Goal: Transaction & Acquisition: Obtain resource

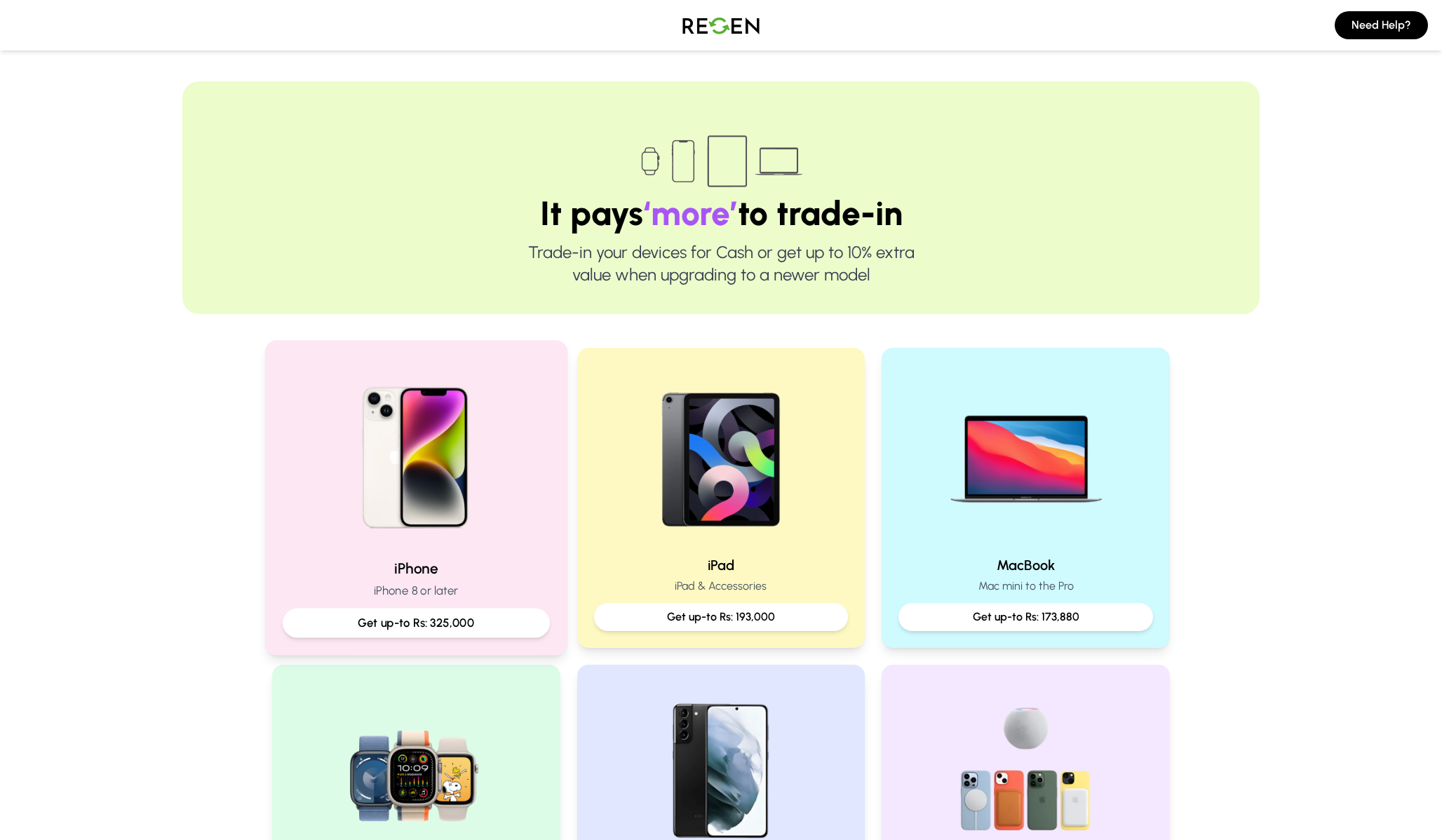
click at [478, 433] on img at bounding box center [416, 453] width 189 height 189
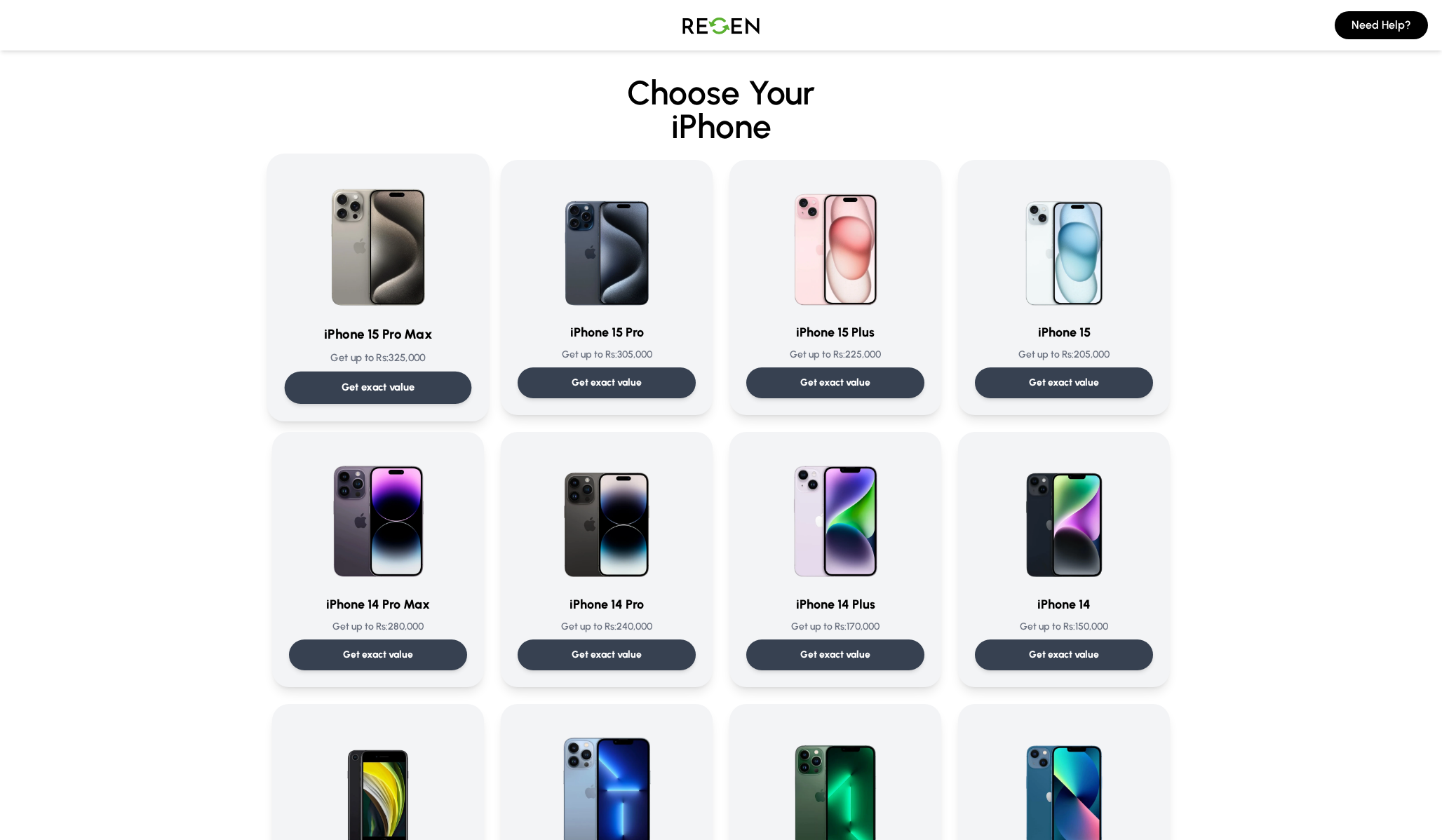
click at [391, 256] on img at bounding box center [378, 242] width 142 height 142
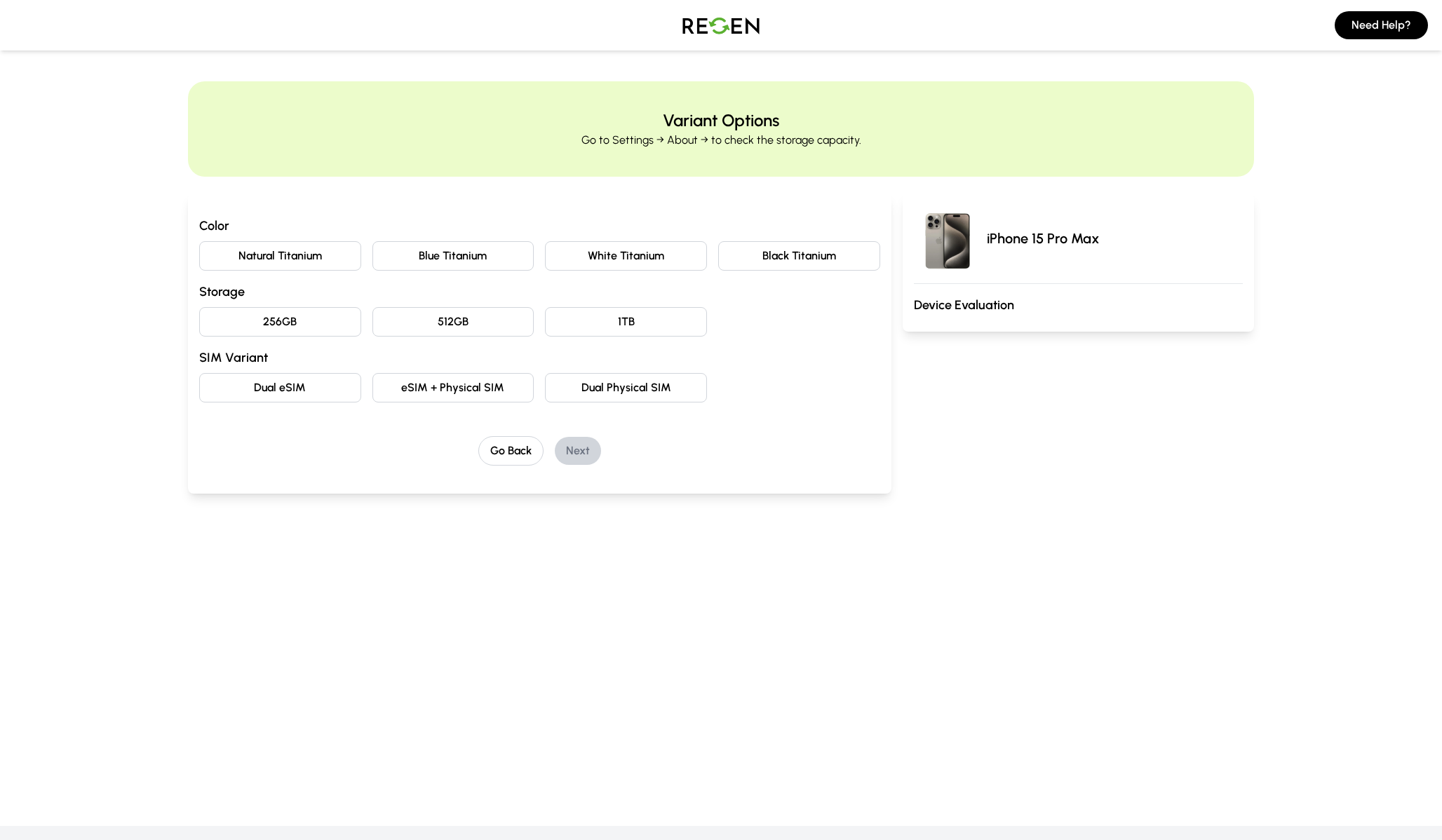
click at [795, 247] on button "Black Titanium" at bounding box center [800, 256] width 162 height 29
click at [316, 317] on button "256GB" at bounding box center [280, 321] width 162 height 29
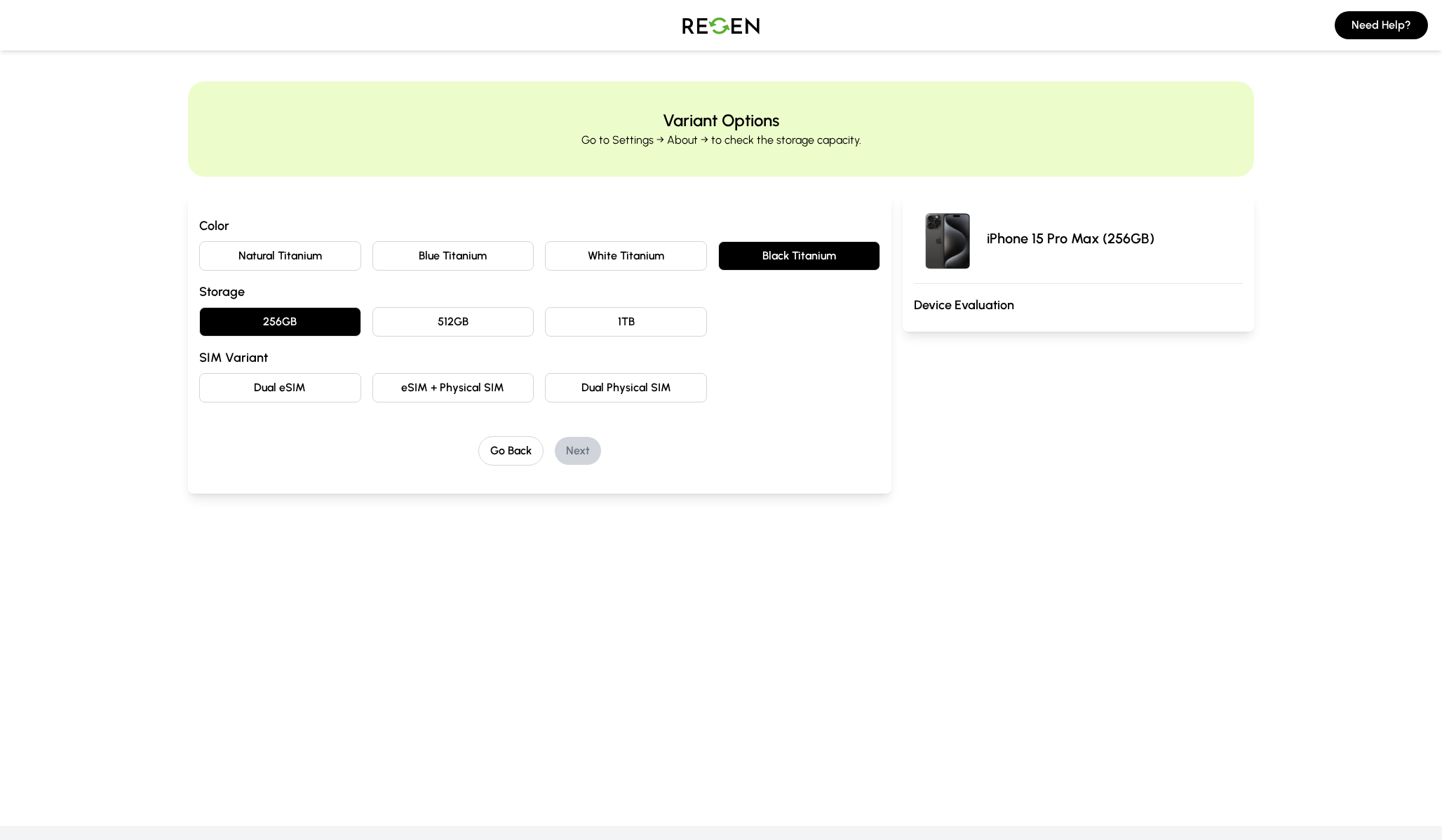
click at [491, 383] on button "eSIM + Physical SIM" at bounding box center [454, 387] width 162 height 29
click at [585, 451] on button "Next" at bounding box center [577, 451] width 46 height 28
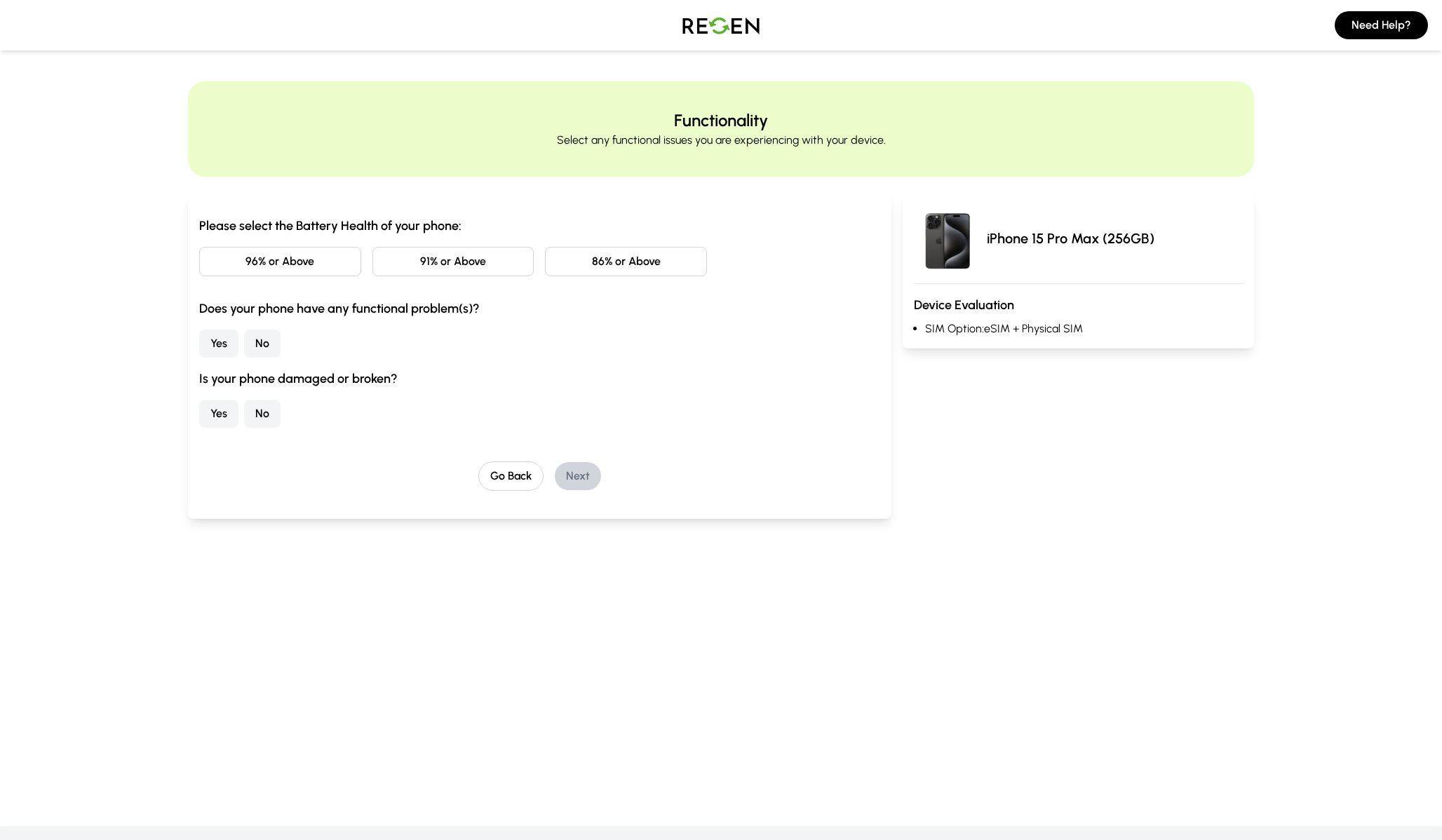
click at [333, 263] on button "96% or Above" at bounding box center [280, 261] width 162 height 29
click at [255, 342] on button "No" at bounding box center [262, 344] width 37 height 28
click at [268, 421] on button "No" at bounding box center [262, 413] width 37 height 28
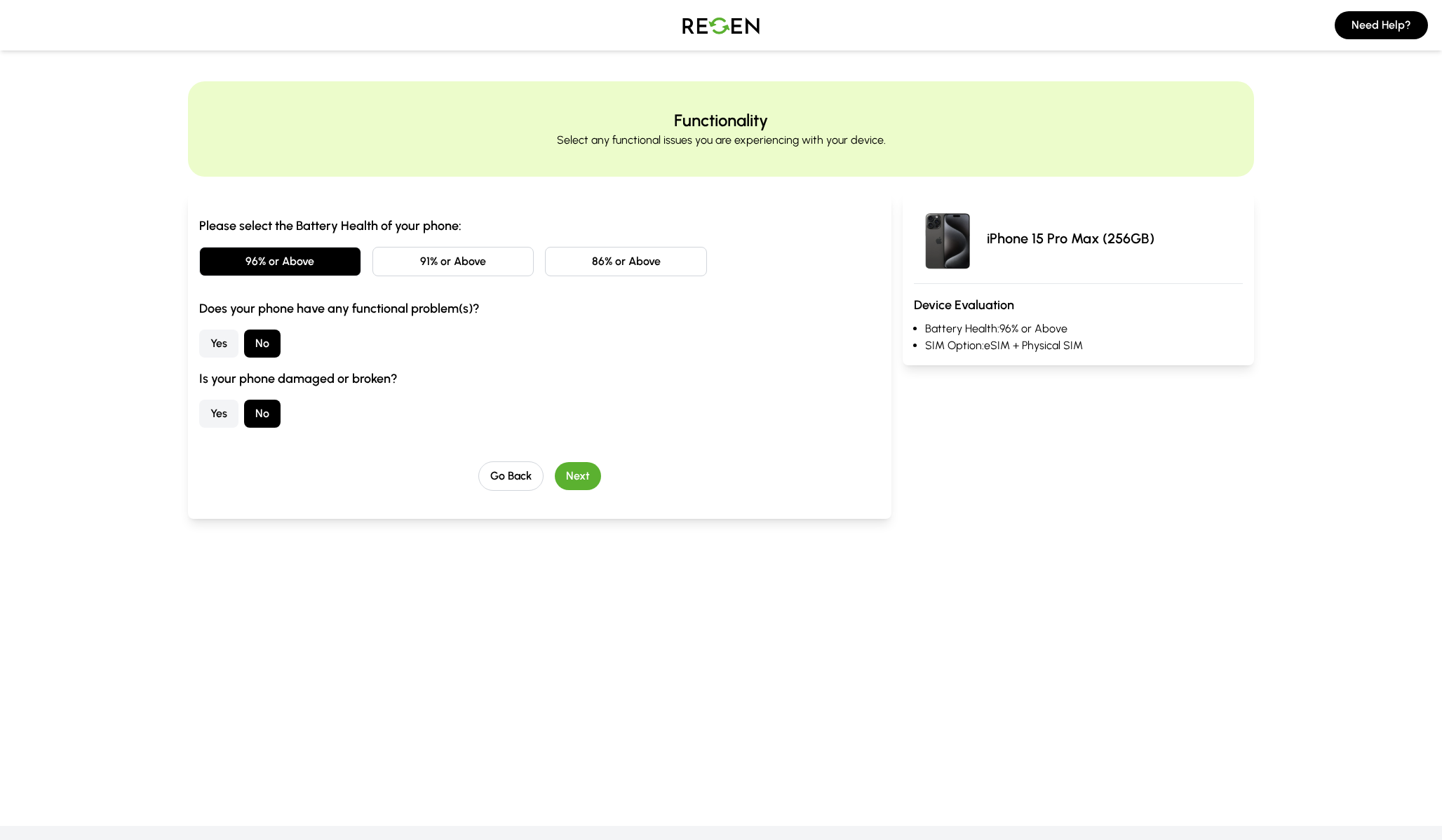
click at [580, 483] on button "Next" at bounding box center [577, 476] width 46 height 28
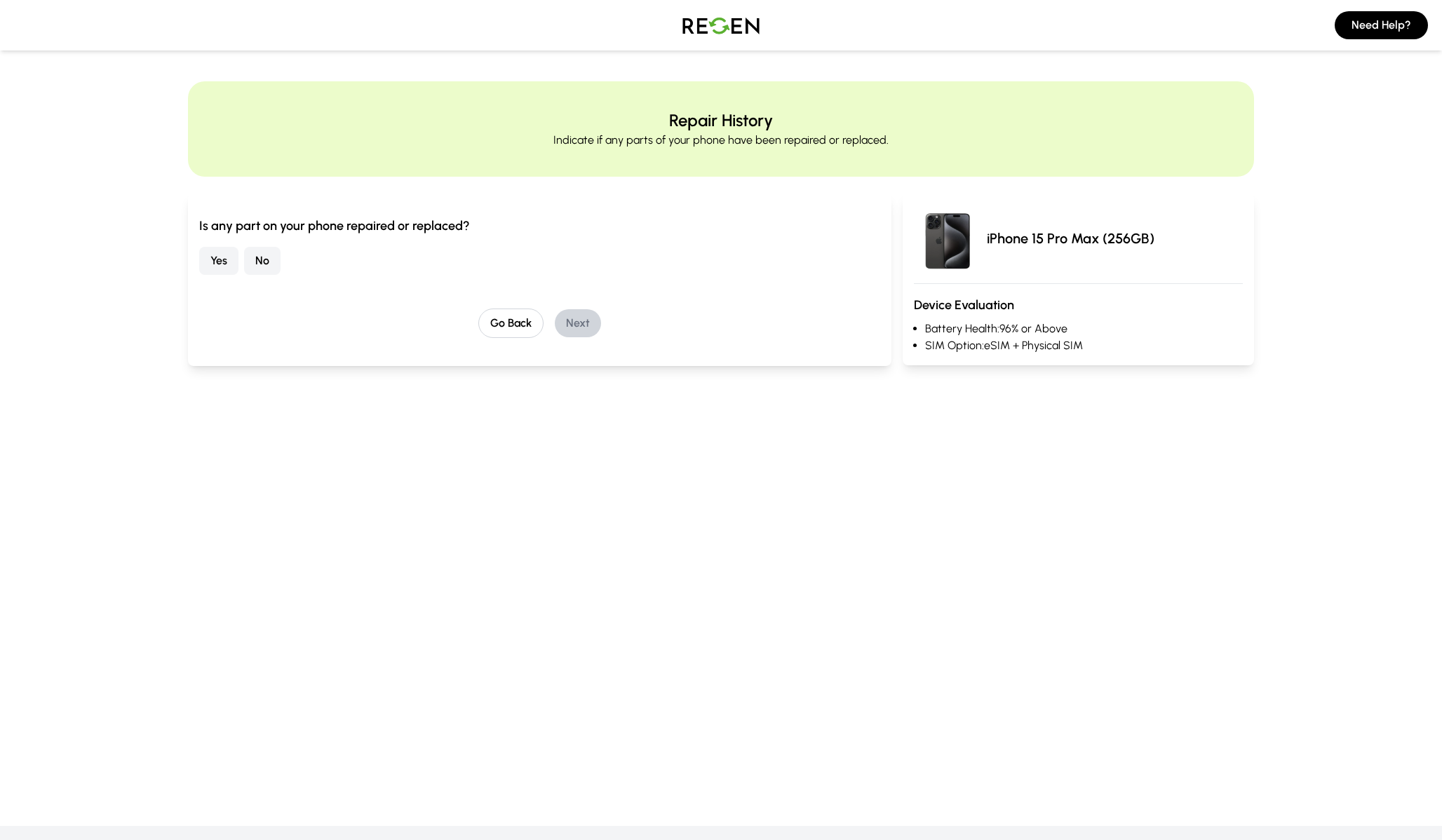
click at [261, 266] on button "No" at bounding box center [262, 261] width 37 height 28
click at [583, 326] on button "Next" at bounding box center [577, 323] width 46 height 28
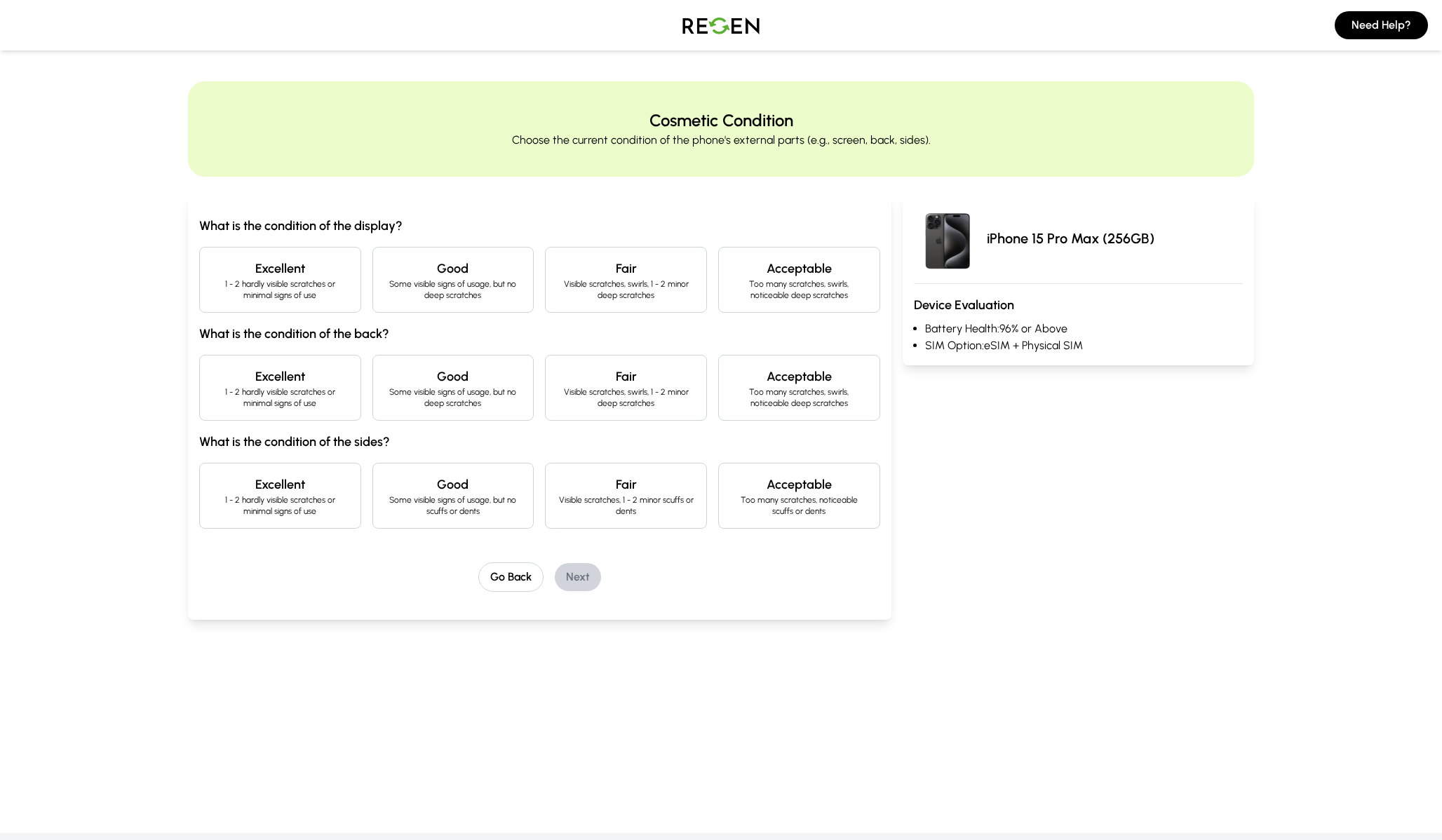
click at [297, 260] on h4 "Excellent" at bounding box center [280, 269] width 138 height 20
click at [322, 392] on p "1 - 2 hardly visible scratches or minimal signs of use" at bounding box center [280, 397] width 138 height 23
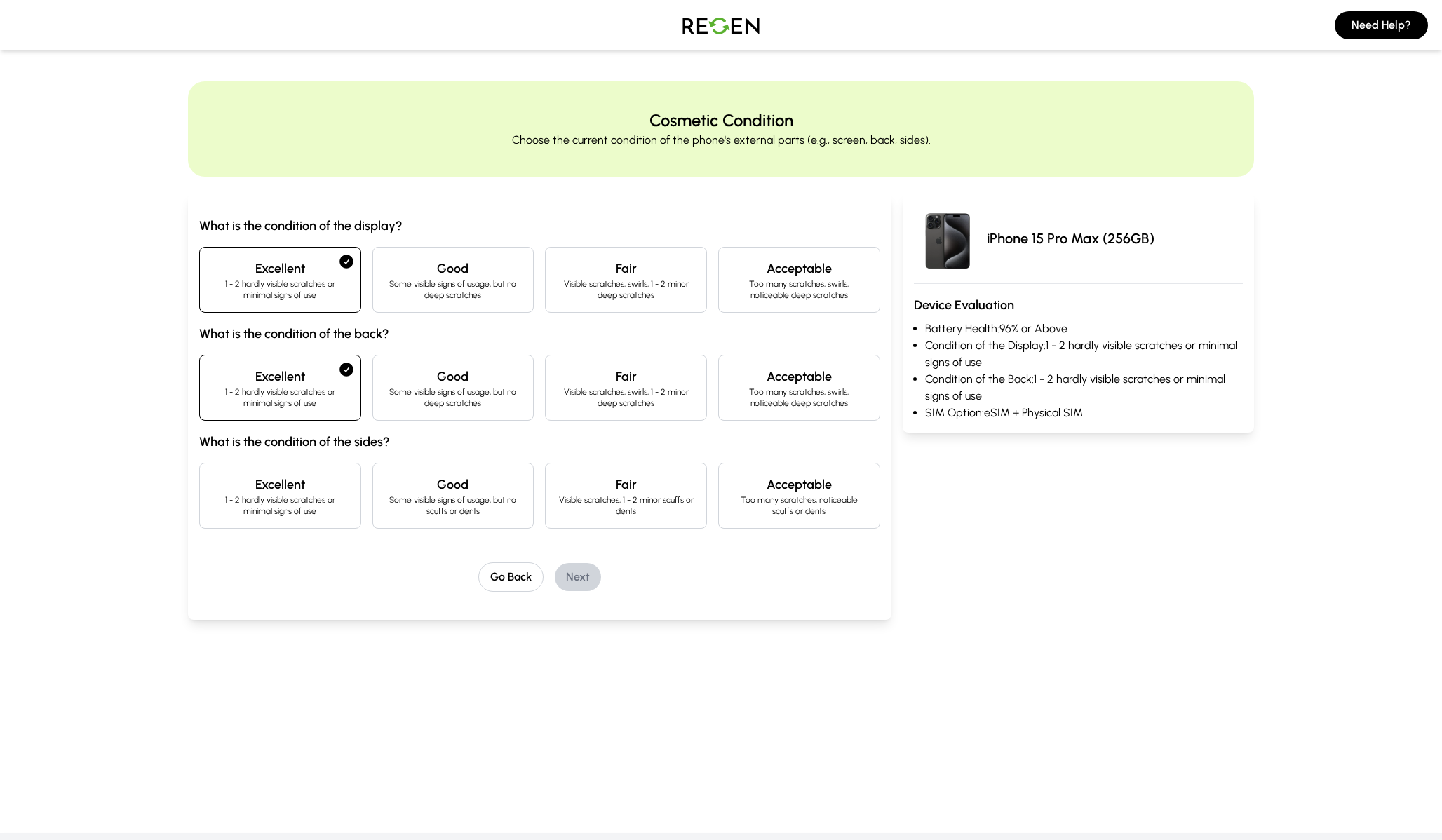
click at [313, 504] on p "1 - 2 hardly visible scratches or minimal signs of use" at bounding box center [280, 505] width 138 height 23
click at [574, 571] on button "Next" at bounding box center [577, 577] width 46 height 28
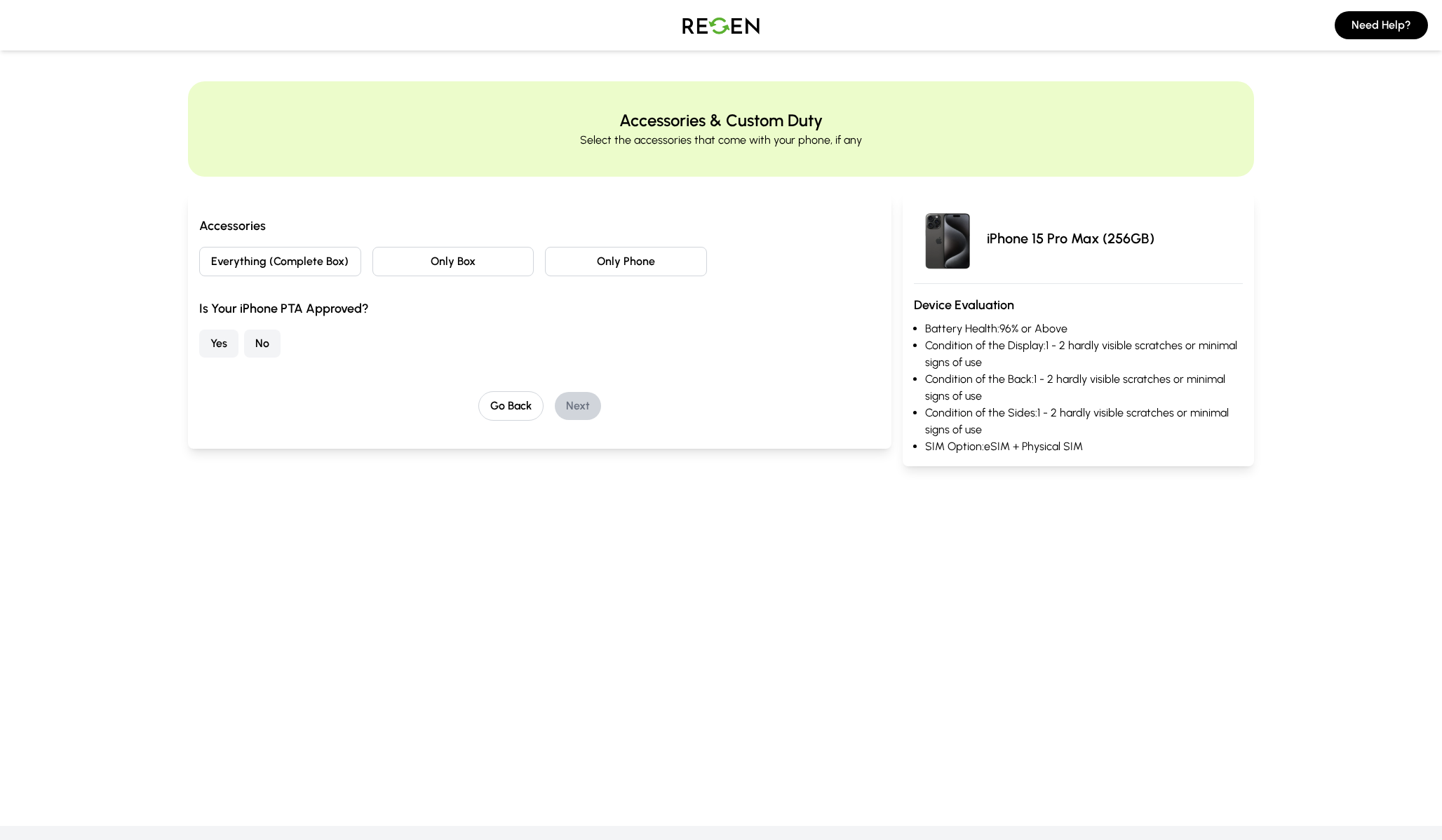
click at [268, 342] on button "No" at bounding box center [262, 344] width 37 height 28
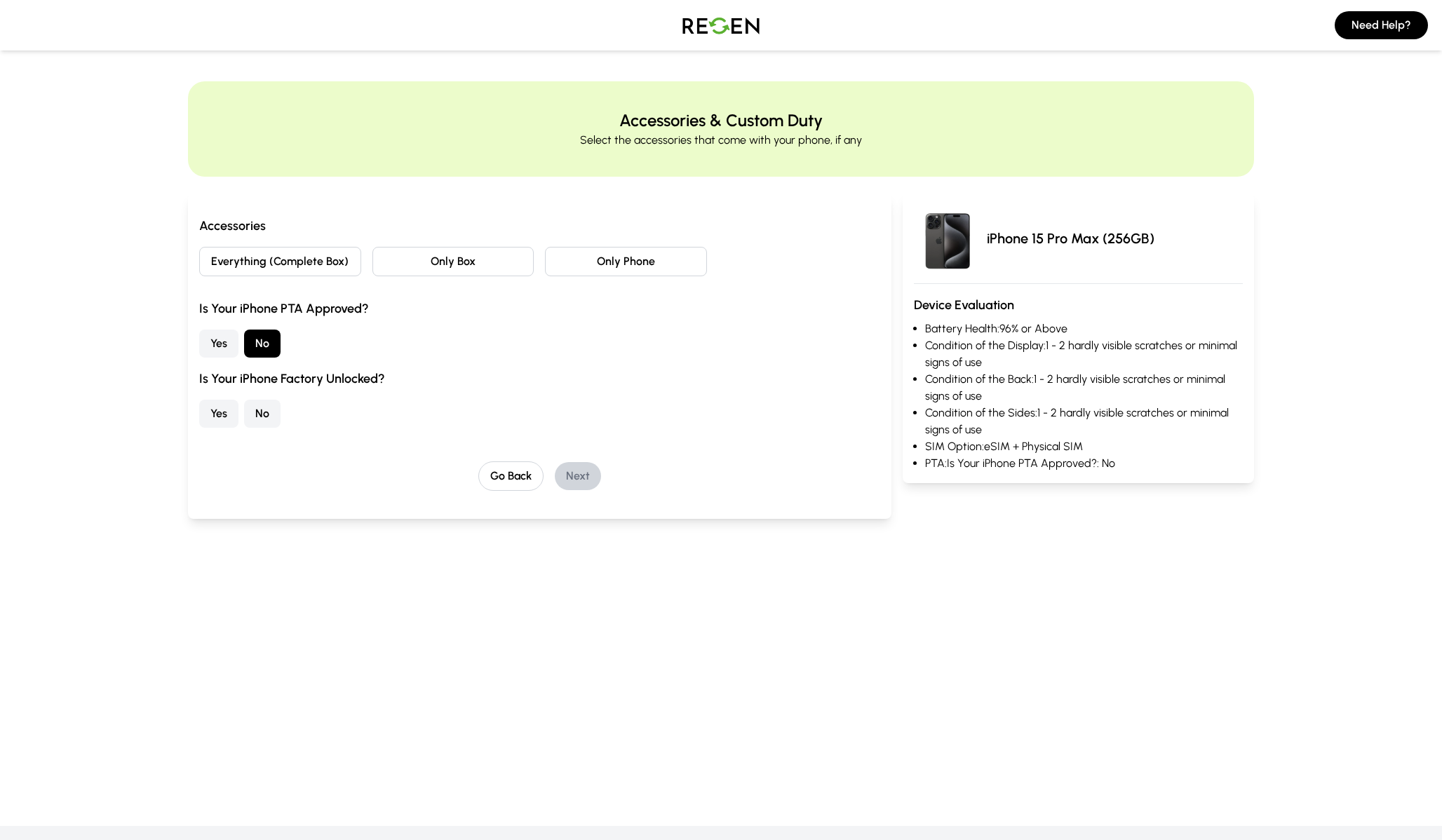
click at [290, 382] on h3 "Is Your iPhone Factory Unlocked?" at bounding box center [539, 379] width 681 height 20
click at [287, 382] on h3 "Is Your iPhone Factory Unlocked?" at bounding box center [539, 379] width 681 height 20
click at [224, 407] on button "Yes" at bounding box center [218, 413] width 39 height 28
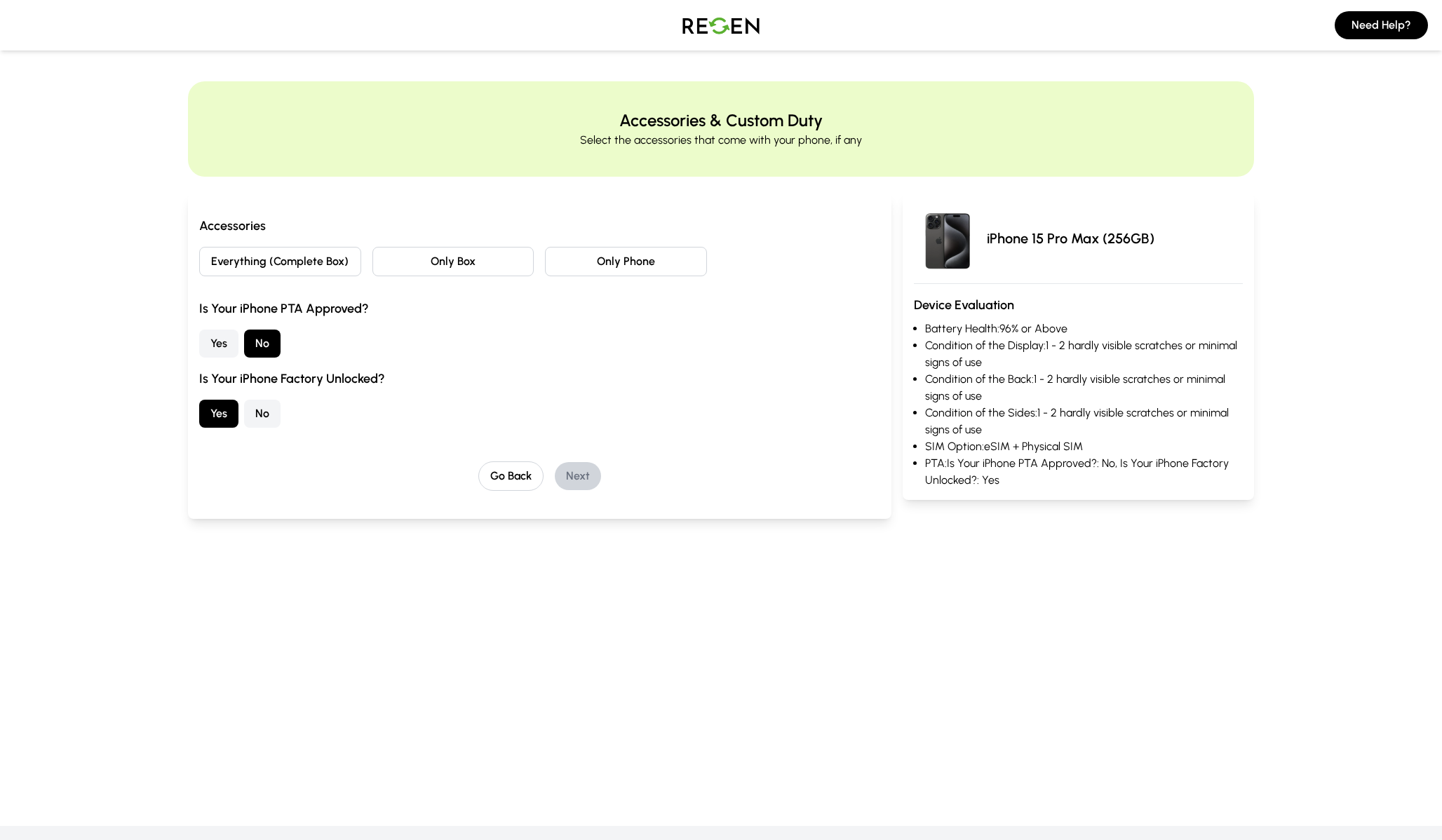
click at [306, 261] on button "Everything (Complete Box)" at bounding box center [280, 261] width 162 height 29
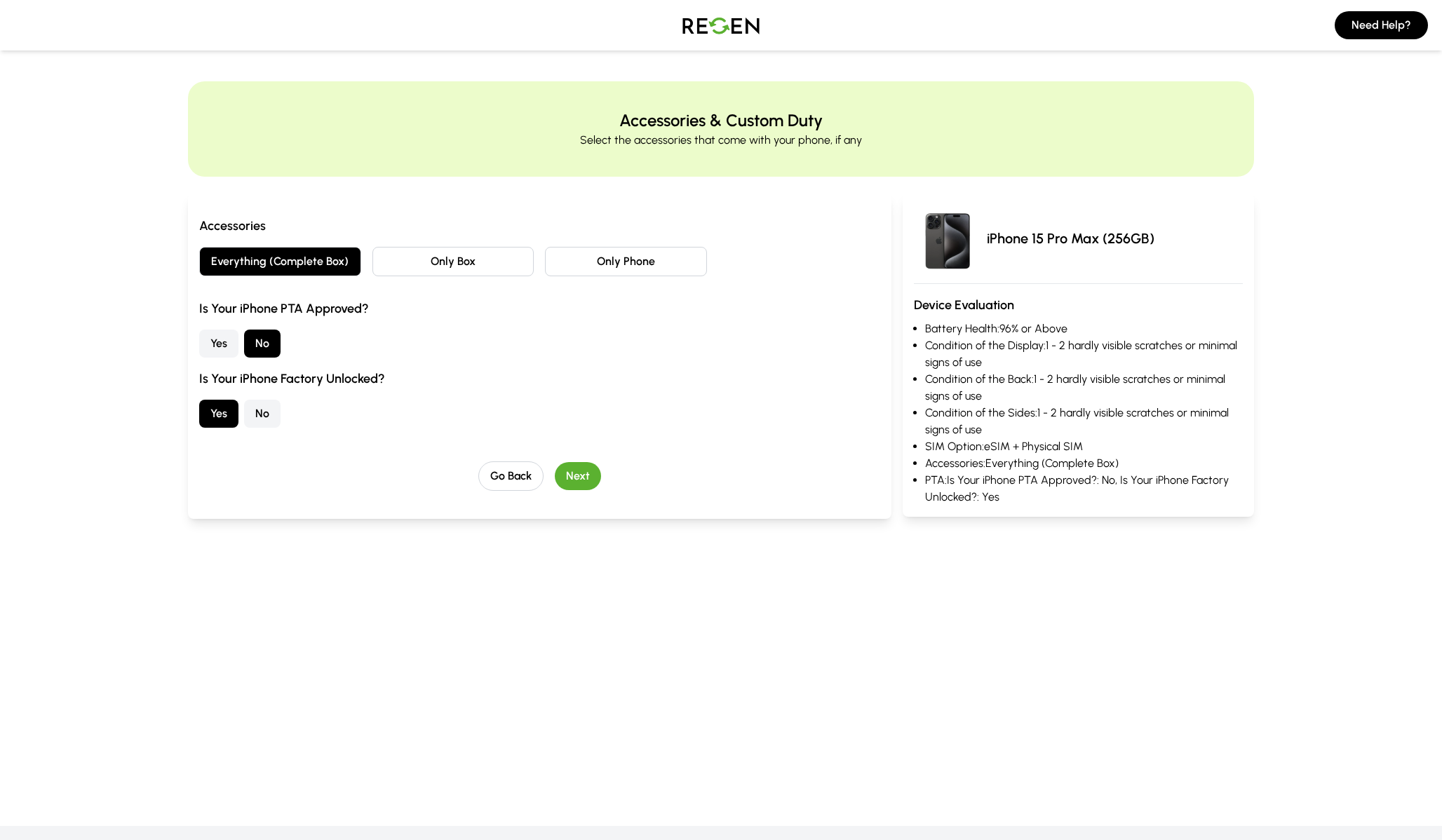
click at [590, 479] on button "Next" at bounding box center [577, 476] width 46 height 28
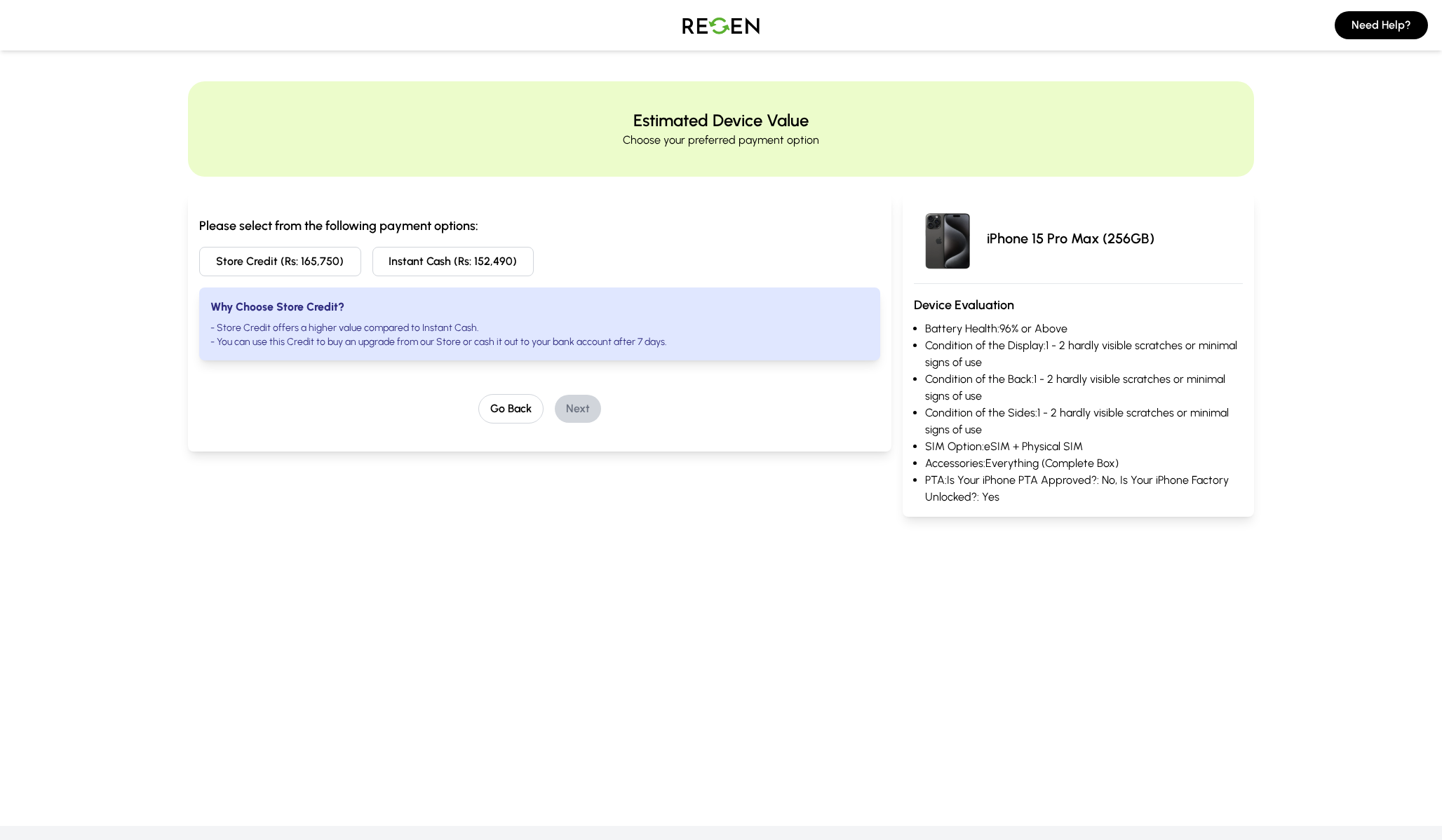
click at [312, 369] on div "Please select from the following payment options: Store Credit (Rs: 165,750) In…" at bounding box center [539, 320] width 681 height 207
click at [348, 382] on div "Please select from the following payment options: Store Credit (Rs: 165,750) In…" at bounding box center [539, 320] width 681 height 207
click at [494, 406] on button "Go Back" at bounding box center [510, 408] width 65 height 29
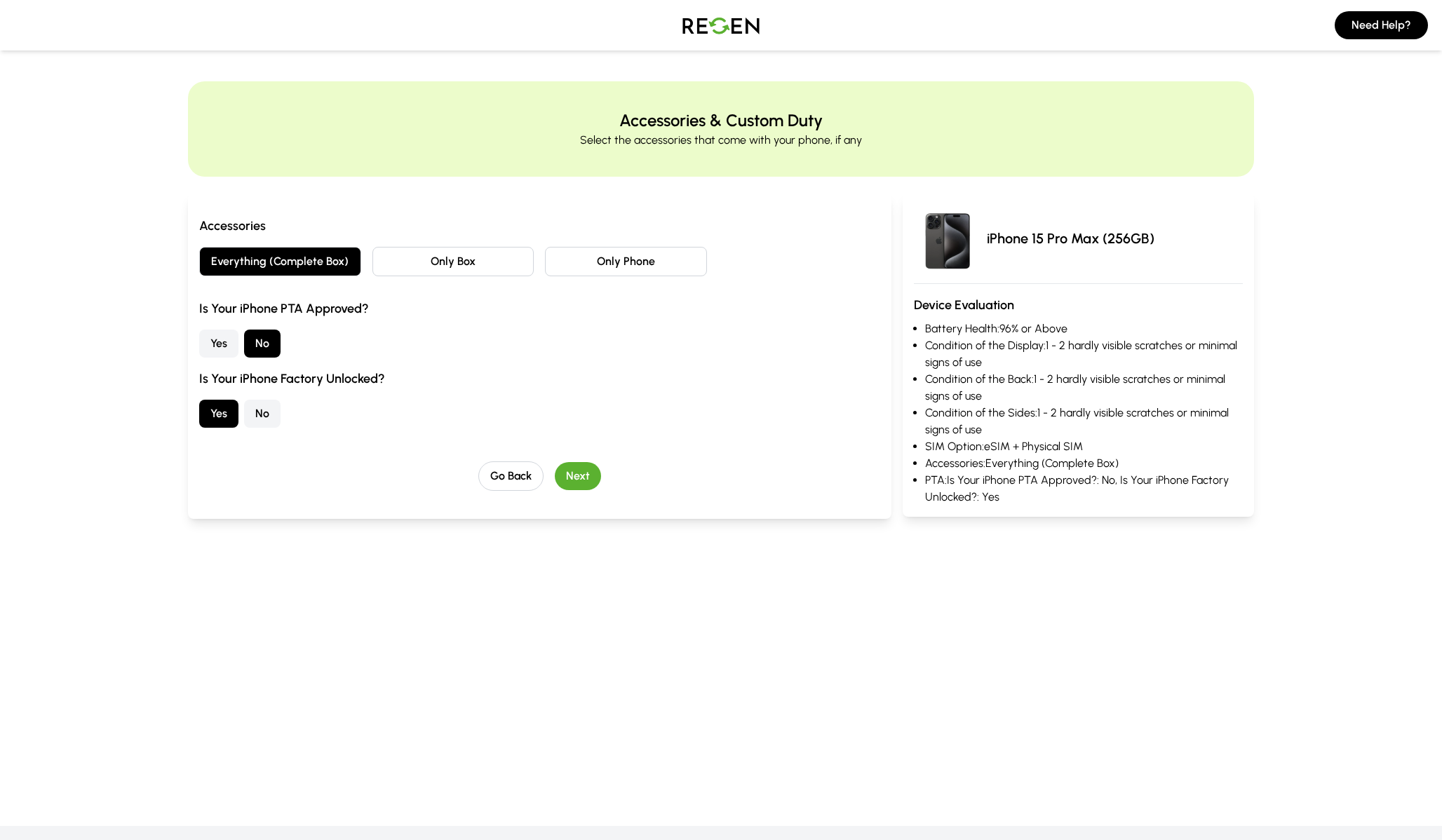
click at [225, 343] on button "Yes" at bounding box center [218, 344] width 39 height 28
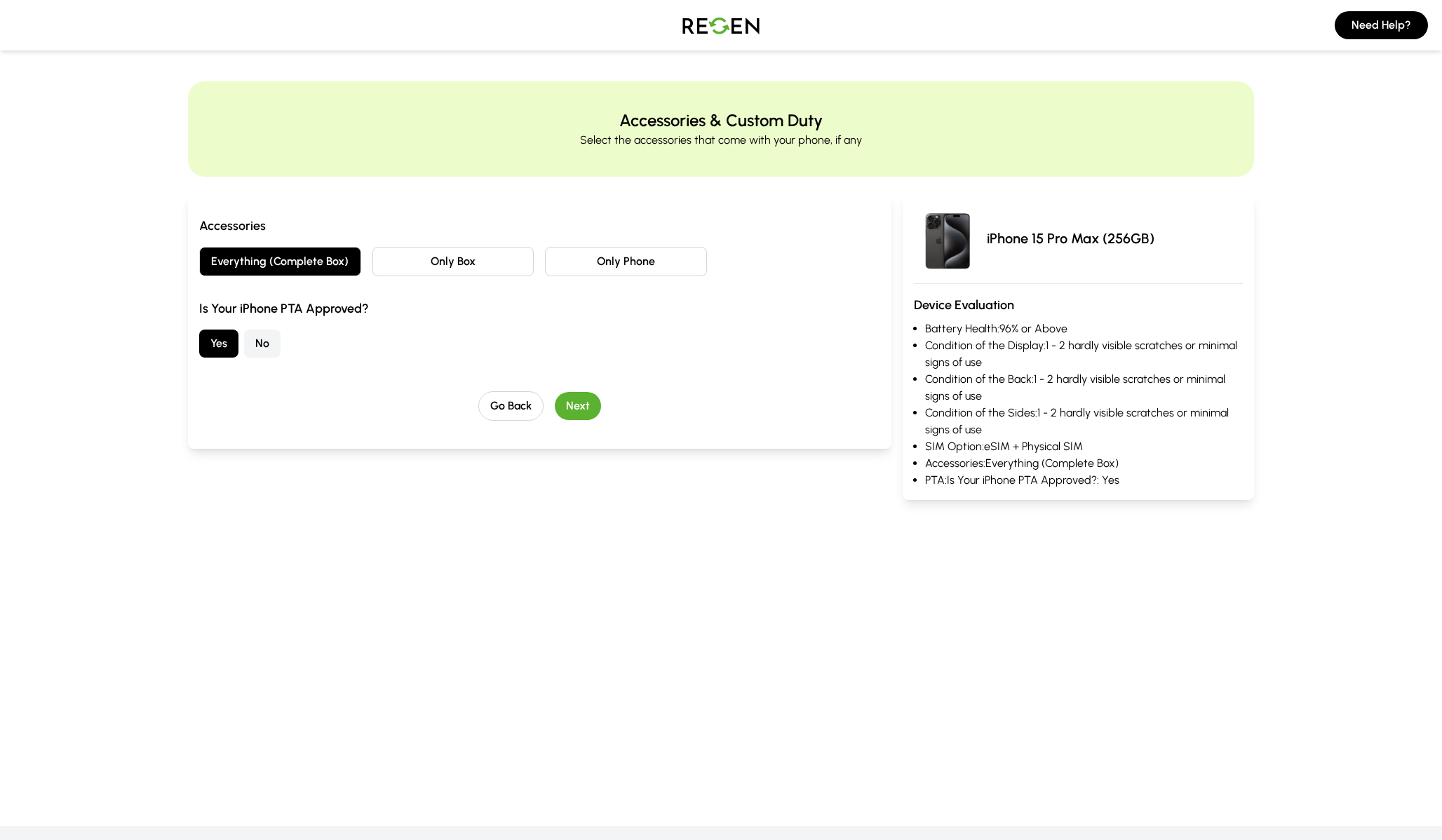
click at [586, 408] on button "Next" at bounding box center [577, 406] width 46 height 28
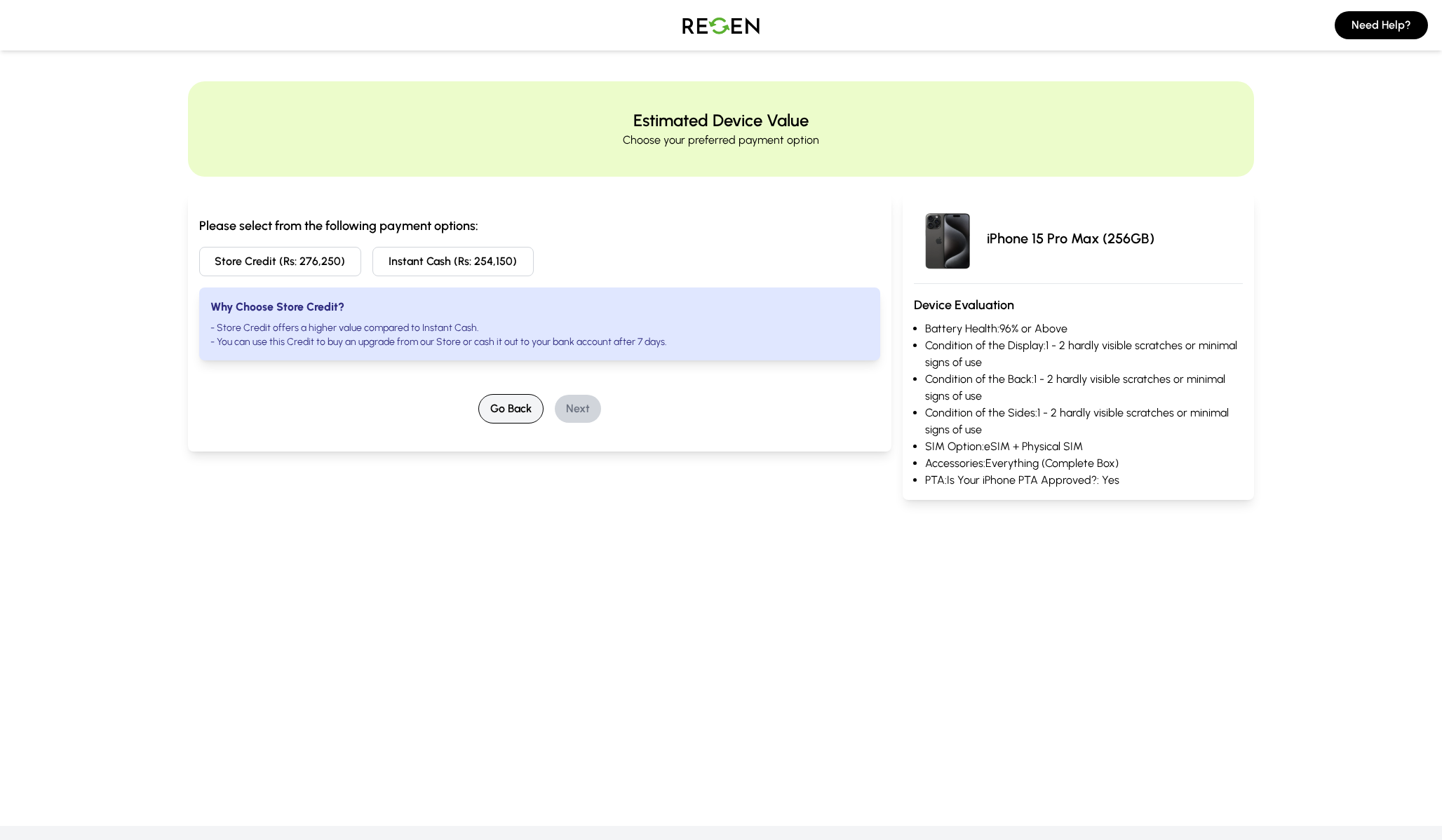
click at [518, 409] on button "Go Back" at bounding box center [510, 408] width 65 height 29
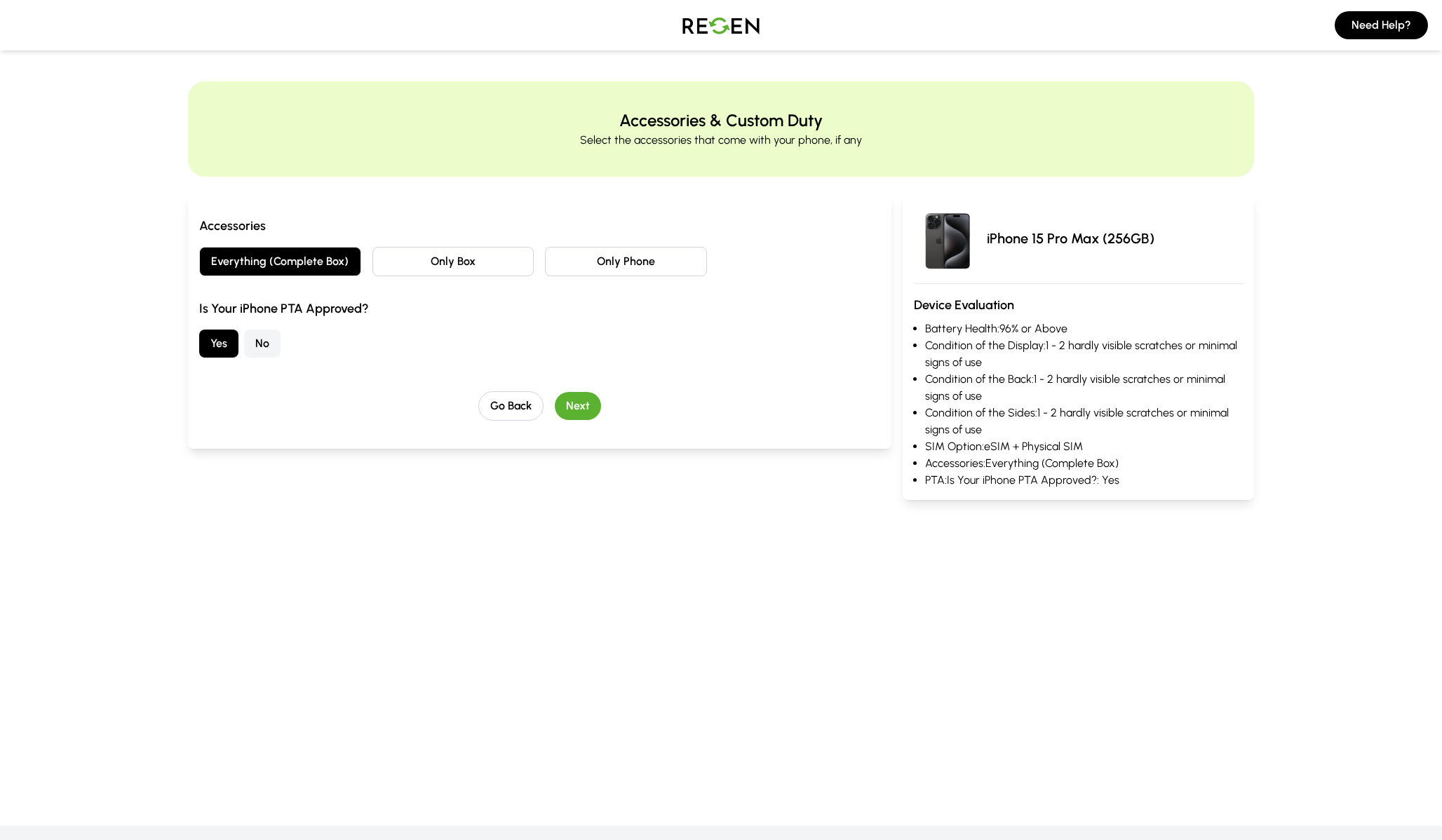
click at [269, 352] on button "No" at bounding box center [262, 344] width 37 height 28
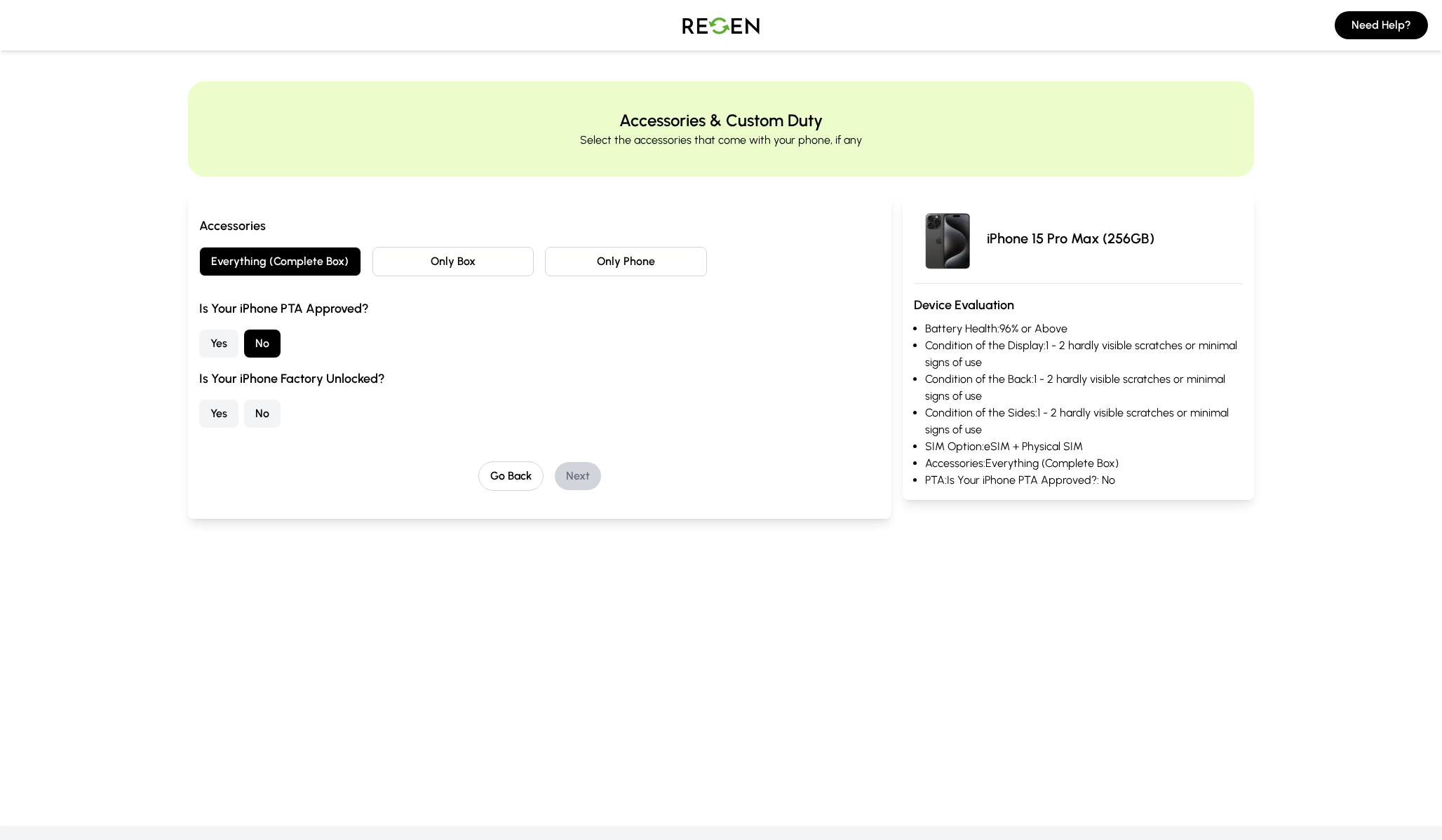
click at [237, 415] on button "Yes" at bounding box center [218, 413] width 39 height 28
click at [579, 478] on button "Next" at bounding box center [577, 476] width 46 height 28
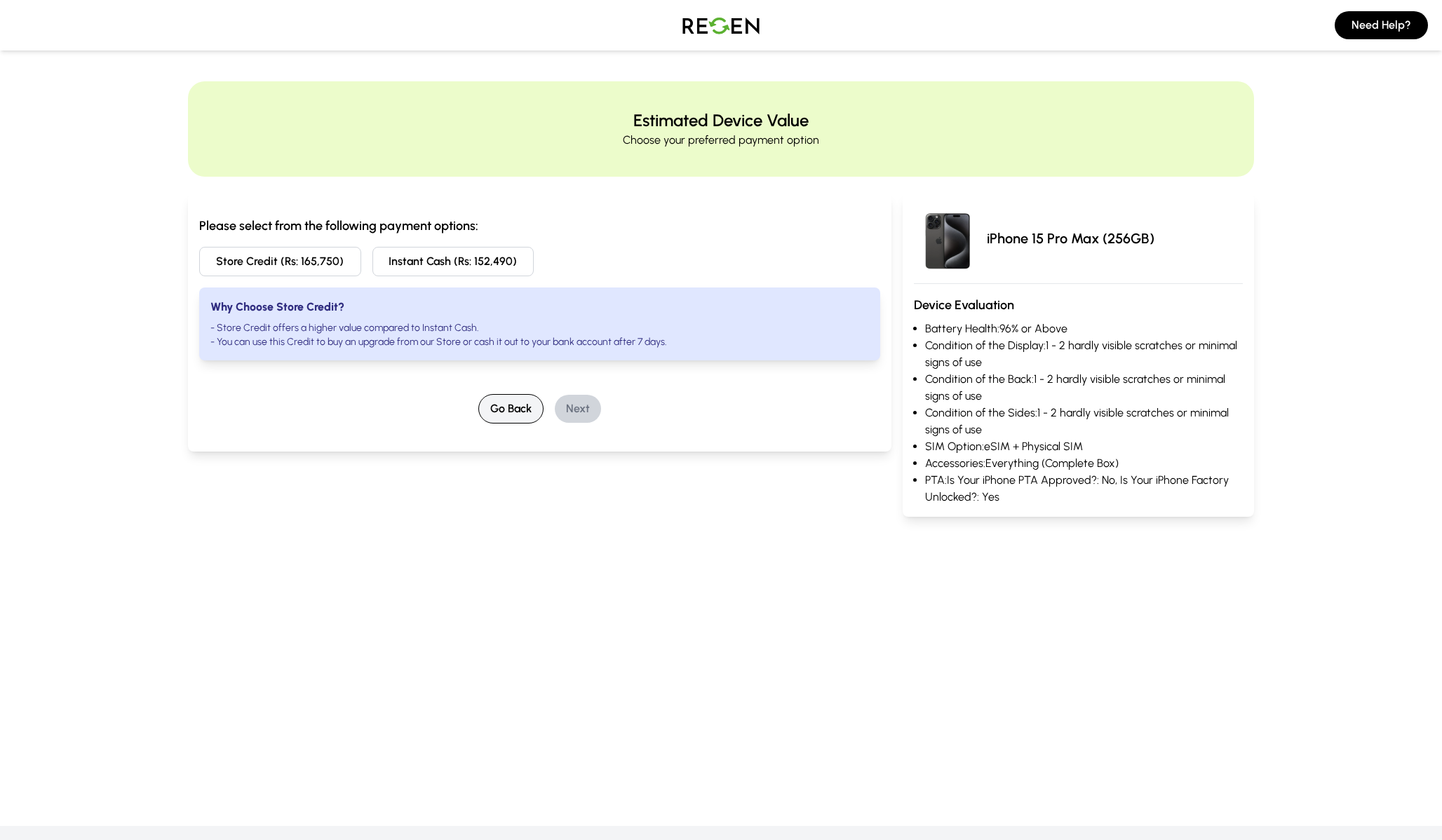
click at [525, 413] on button "Go Back" at bounding box center [510, 408] width 65 height 29
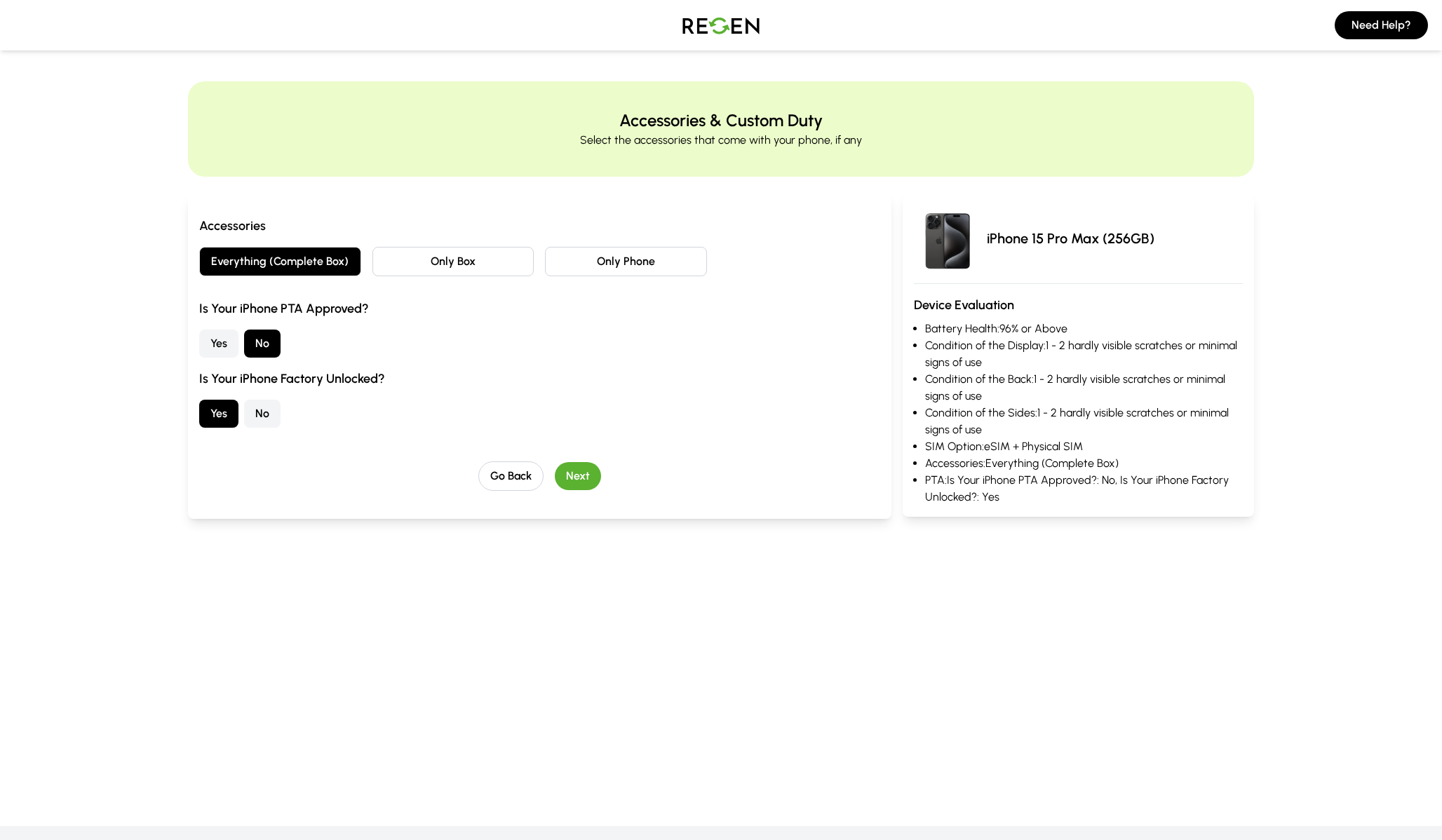
click at [255, 407] on button "No" at bounding box center [262, 413] width 37 height 28
click at [602, 474] on div "Go Back Next" at bounding box center [539, 475] width 681 height 29
click at [583, 478] on button "Next" at bounding box center [577, 476] width 46 height 28
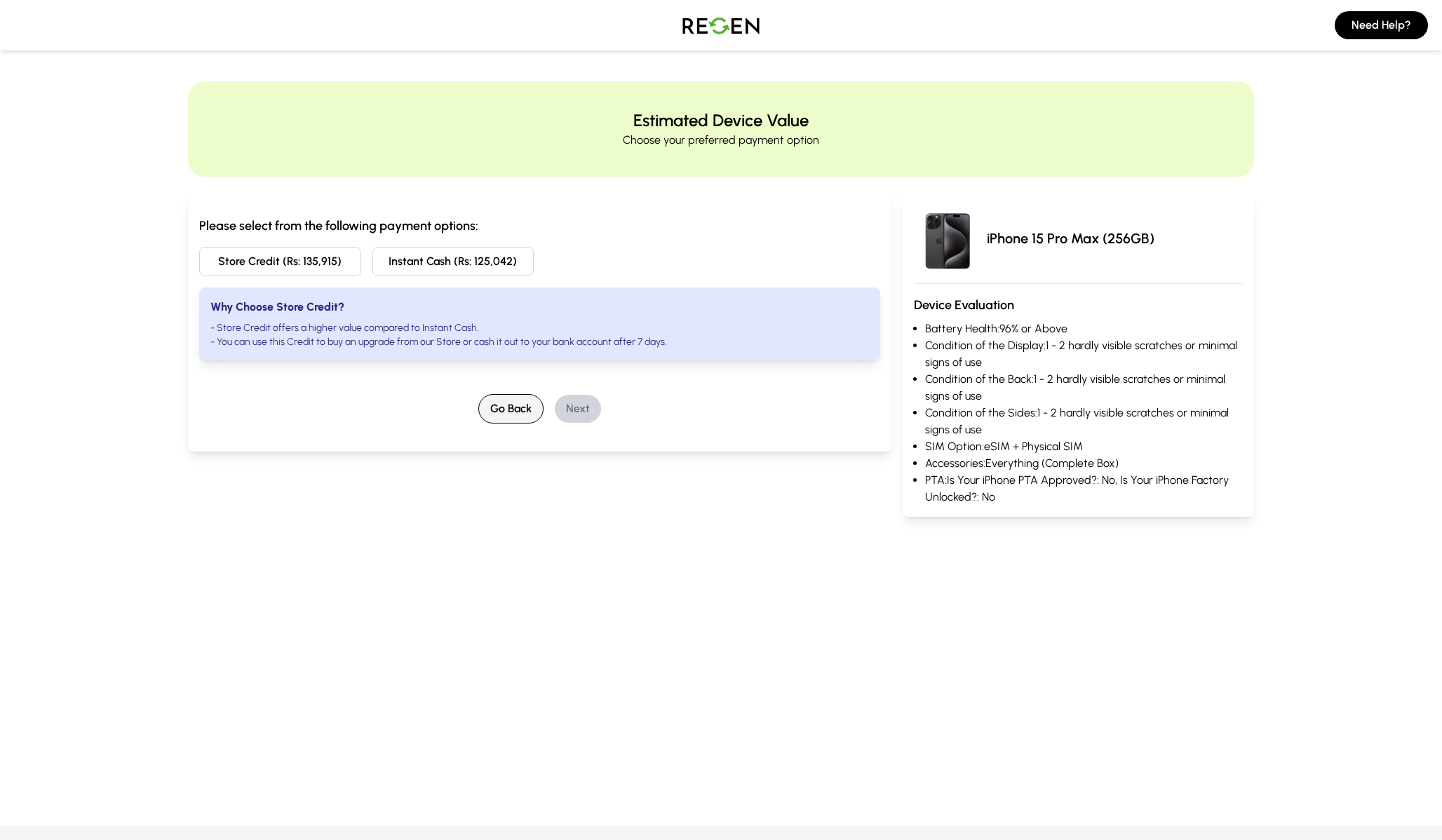
click at [524, 406] on button "Go Back" at bounding box center [510, 408] width 65 height 29
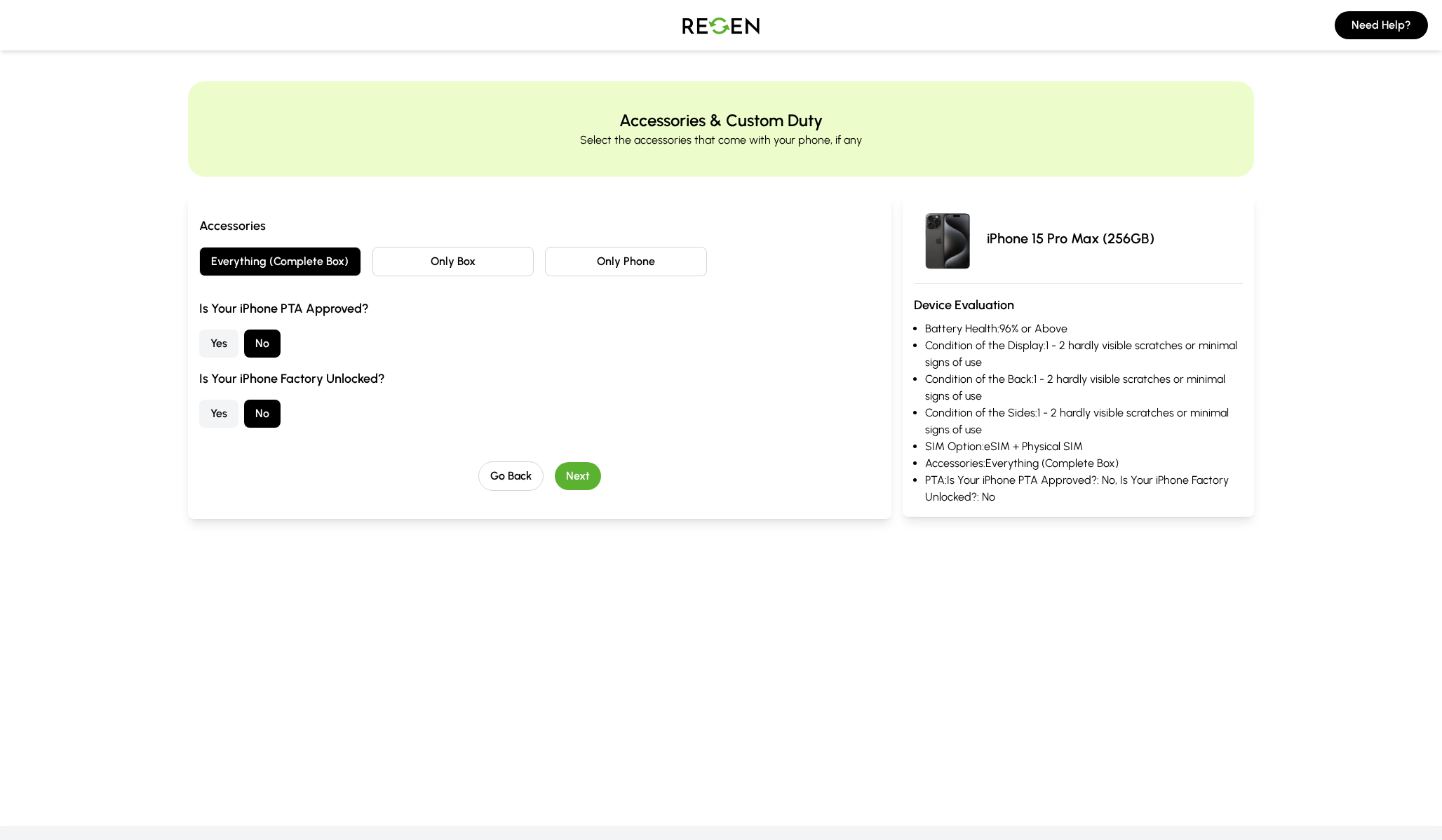
click at [210, 405] on button "Yes" at bounding box center [218, 413] width 39 height 28
click at [592, 467] on button "Next" at bounding box center [577, 476] width 46 height 28
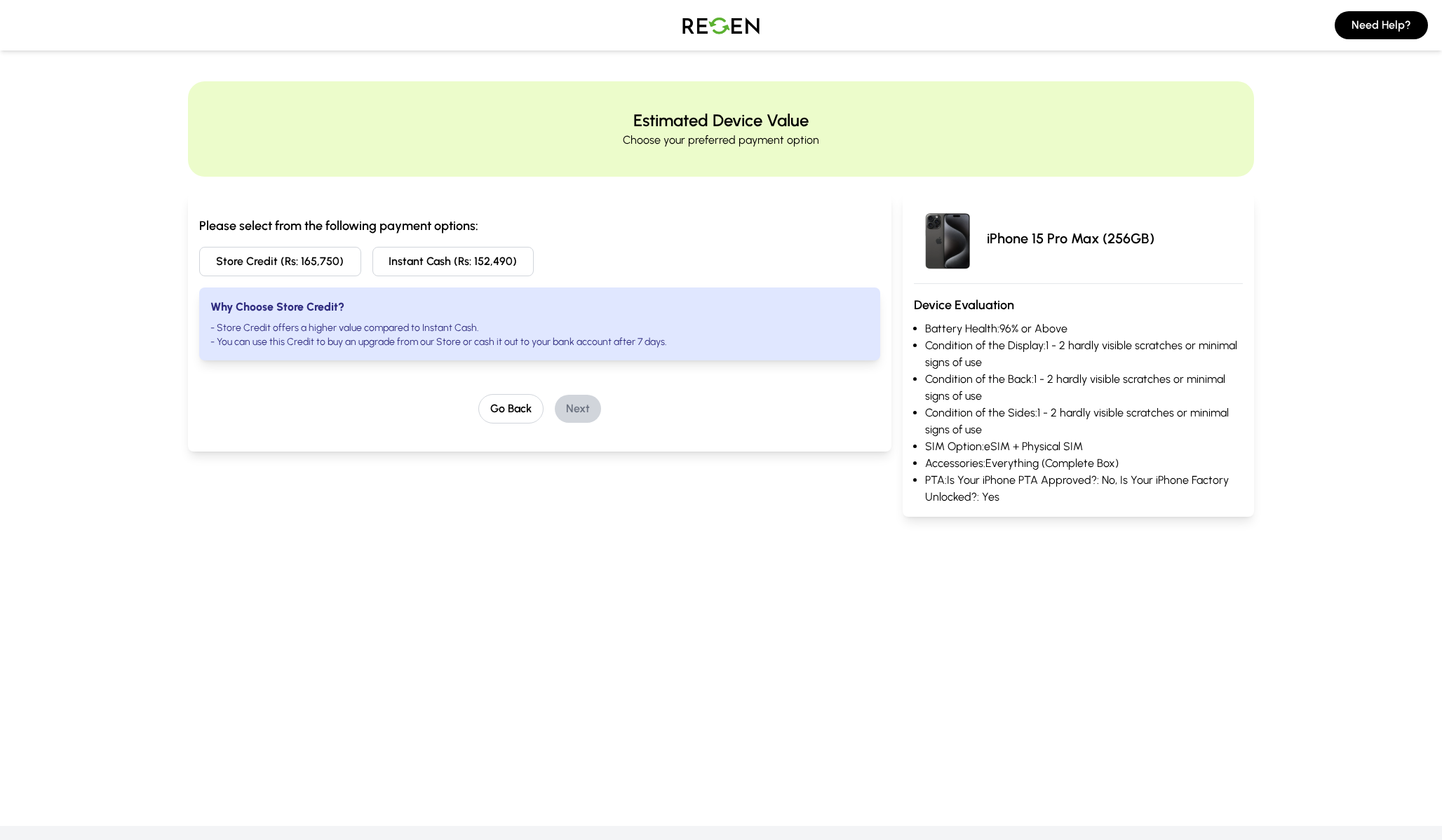
click at [336, 233] on h3 "Please select from the following payment options:" at bounding box center [539, 226] width 681 height 20
click at [417, 381] on div "Please select from the following payment options: Store Credit (Rs: 165,750) In…" at bounding box center [539, 320] width 681 height 207
click at [439, 332] on li "- Store Credit offers a higher value compared to Instant Cash." at bounding box center [540, 327] width 658 height 14
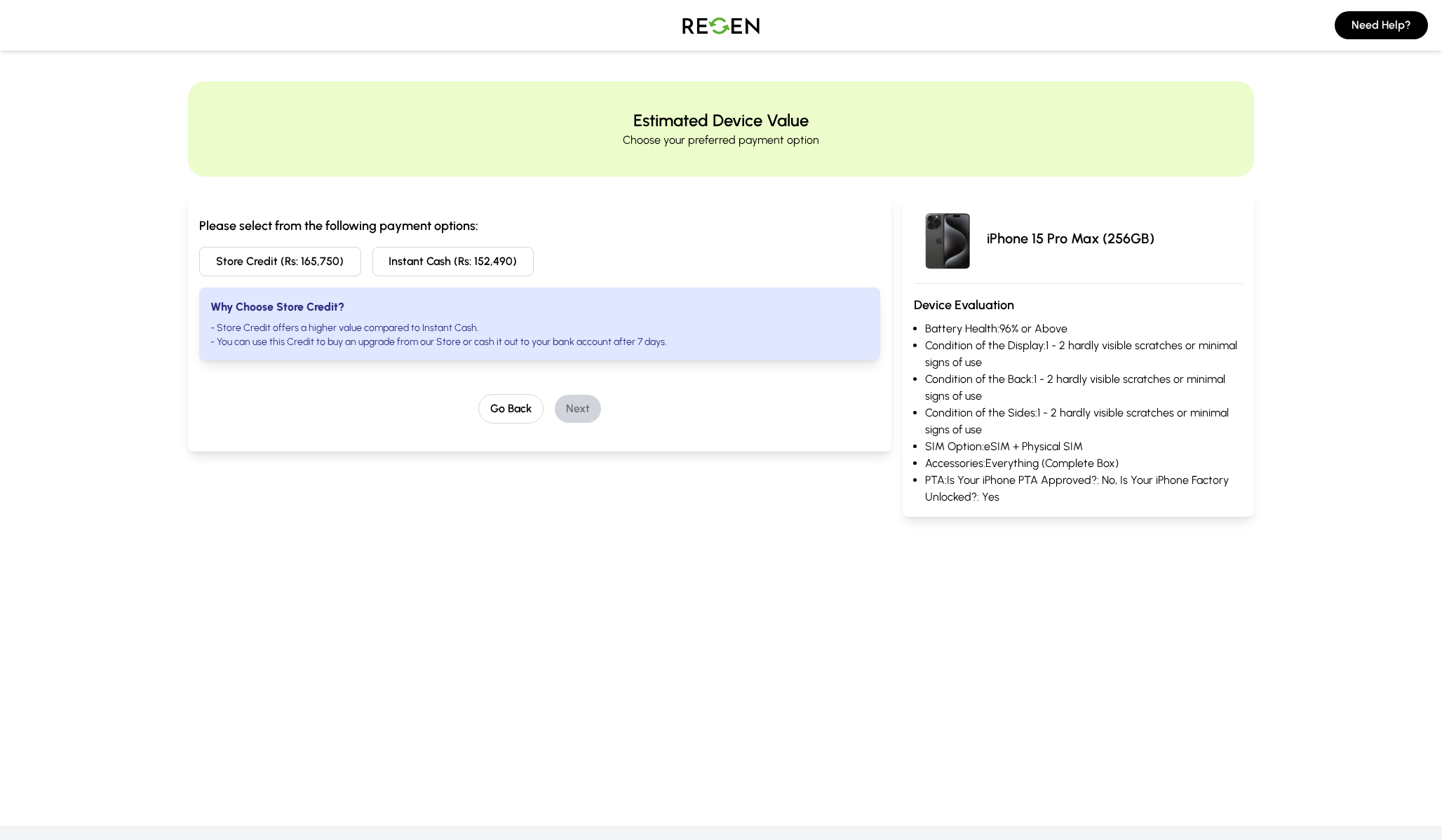
click at [439, 332] on li "- Store Credit offers a higher value compared to Instant Cash." at bounding box center [540, 327] width 658 height 14
click at [439, 346] on li "- You can use this Credit to buy an upgrade from our Store or cash it out to yo…" at bounding box center [540, 342] width 658 height 14
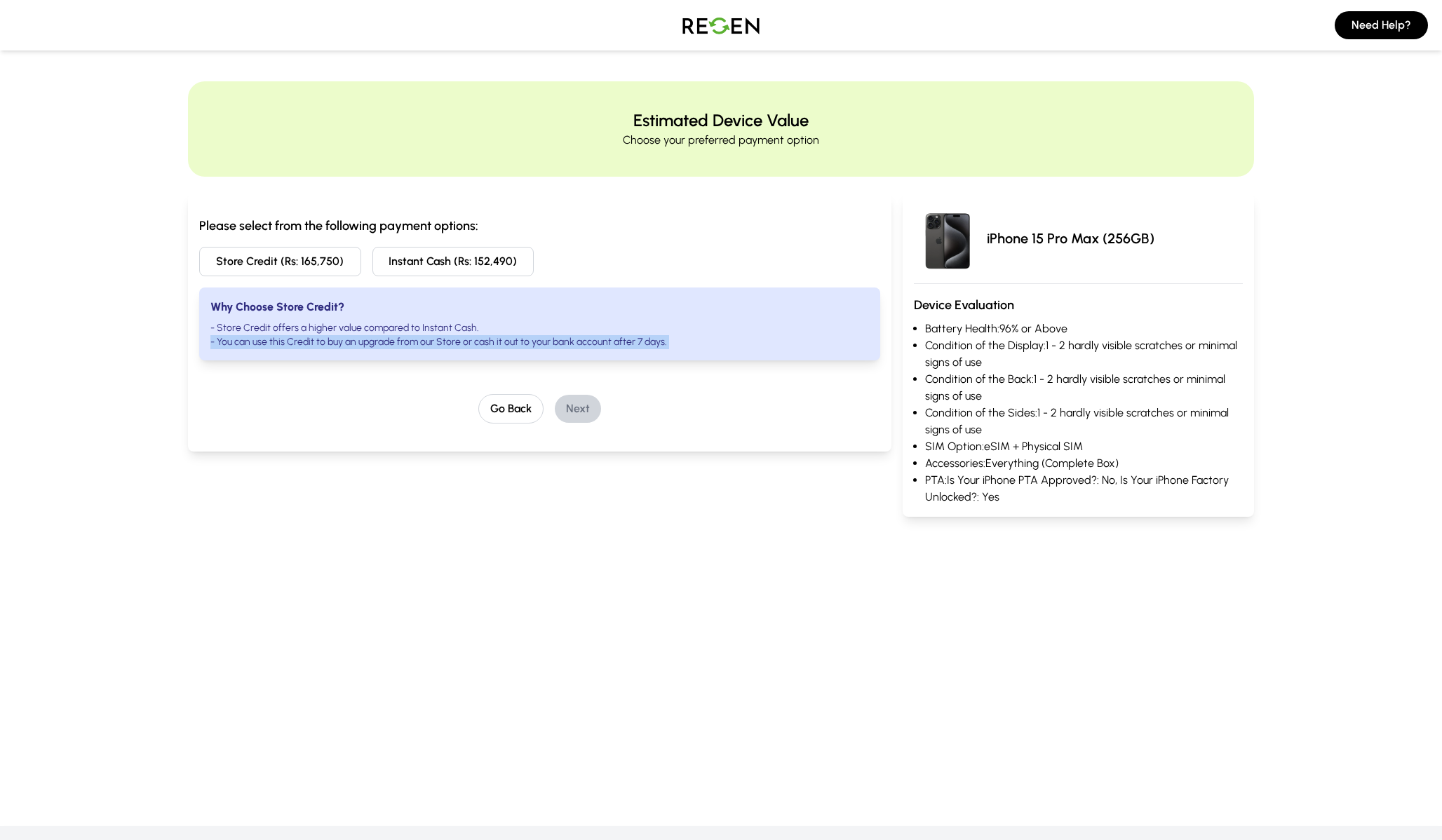
click at [439, 346] on li "- You can use this Credit to buy an upgrade from our Store or cash it out to yo…" at bounding box center [540, 342] width 658 height 14
click at [444, 417] on div "Go Back Next" at bounding box center [539, 408] width 681 height 29
click at [453, 368] on div "Please select from the following payment options: Store Credit (Rs: 165,750) In…" at bounding box center [539, 320] width 681 height 207
click at [459, 348] on li "- You can use this Credit to buy an upgrade from our Store or cash it out to yo…" at bounding box center [540, 342] width 658 height 14
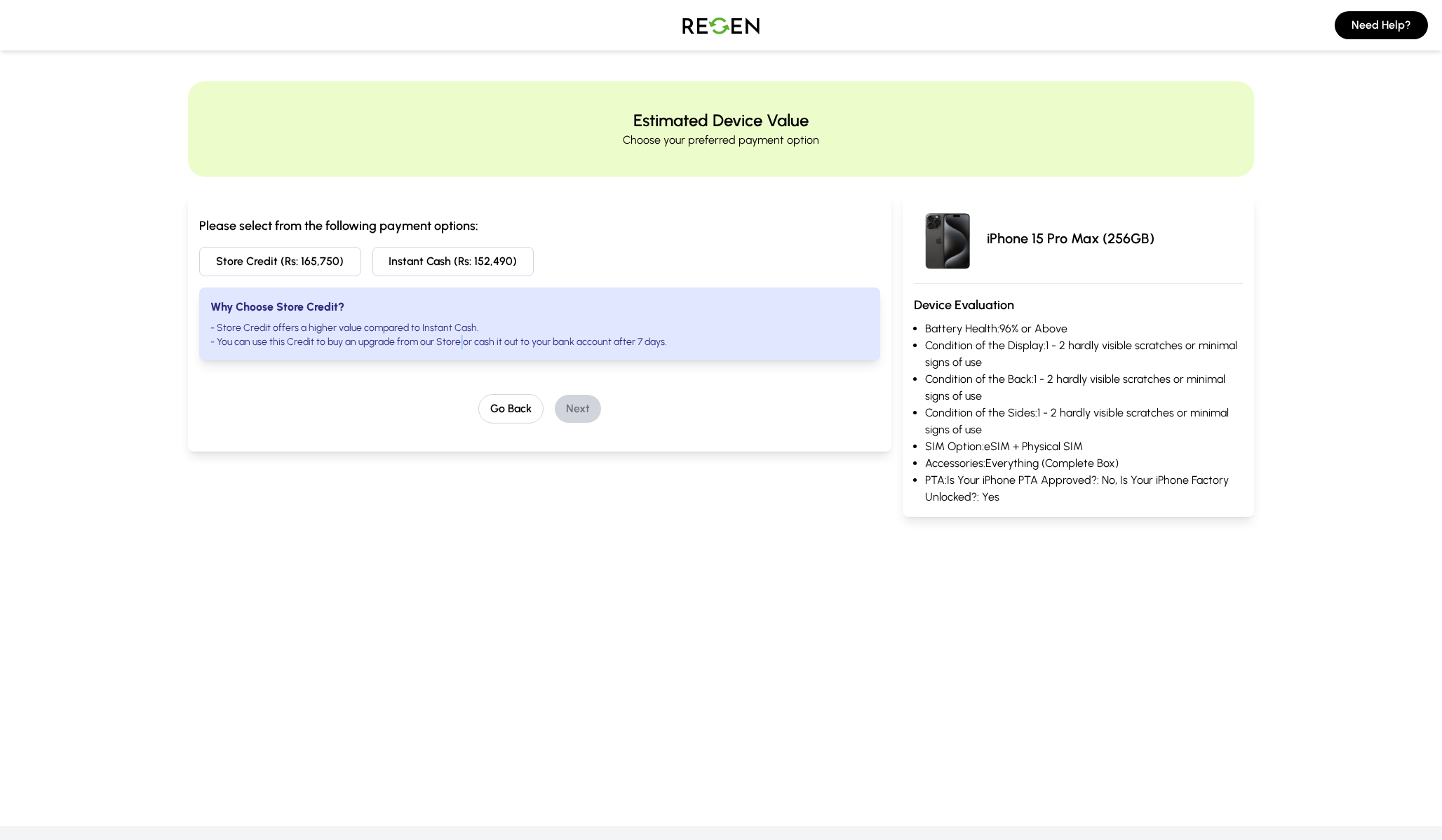
click at [459, 348] on li "- You can use this Credit to buy an upgrade from our Store or cash it out to yo…" at bounding box center [540, 342] width 658 height 14
click at [459, 335] on li "- You can use this Credit to buy an upgrade from our Store or cash it out to yo…" at bounding box center [540, 342] width 658 height 14
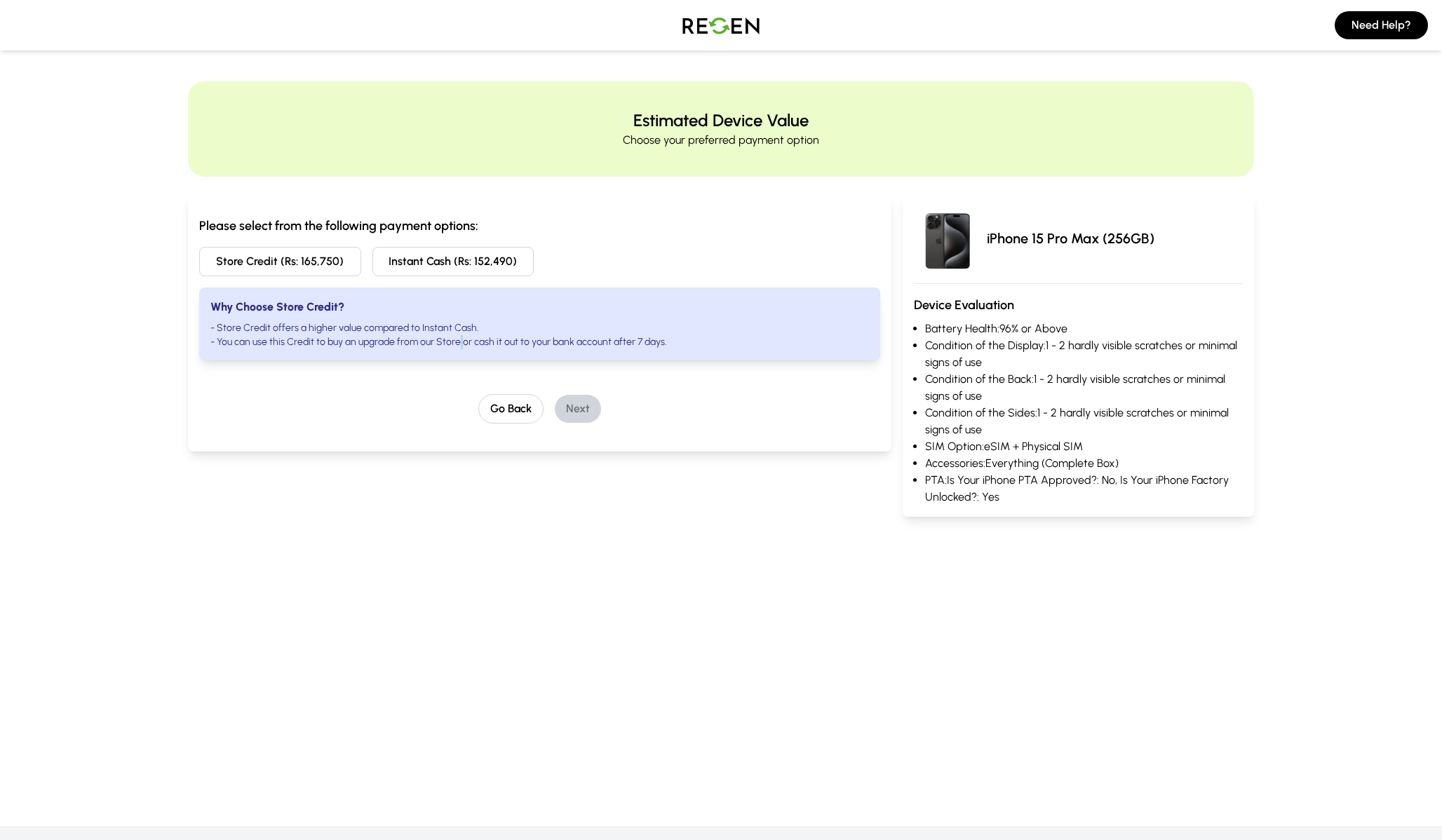
click at [459, 335] on li "- You can use this Credit to buy an upgrade from our Store or cash it out to yo…" at bounding box center [540, 342] width 658 height 14
